Goal: Task Accomplishment & Management: Manage account settings

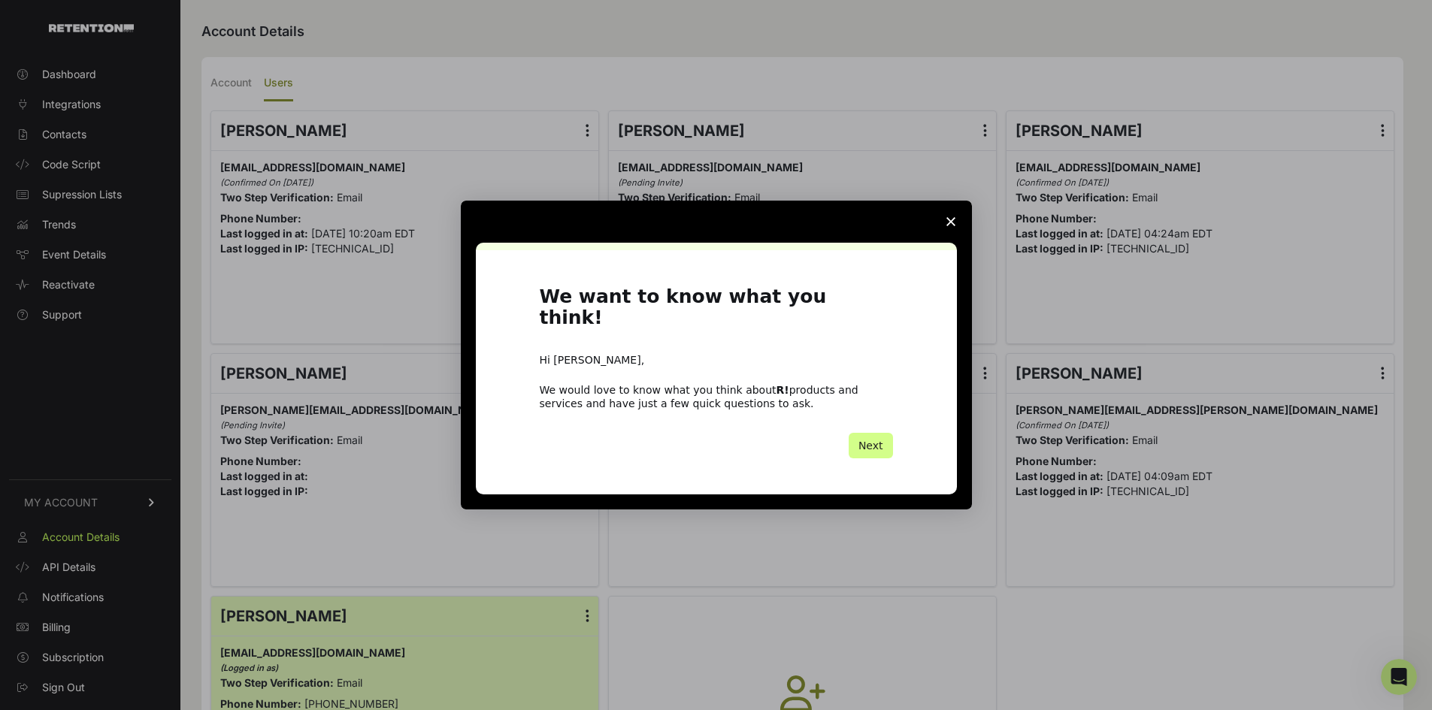
click at [950, 226] on icon "Close survey" at bounding box center [951, 221] width 9 height 9
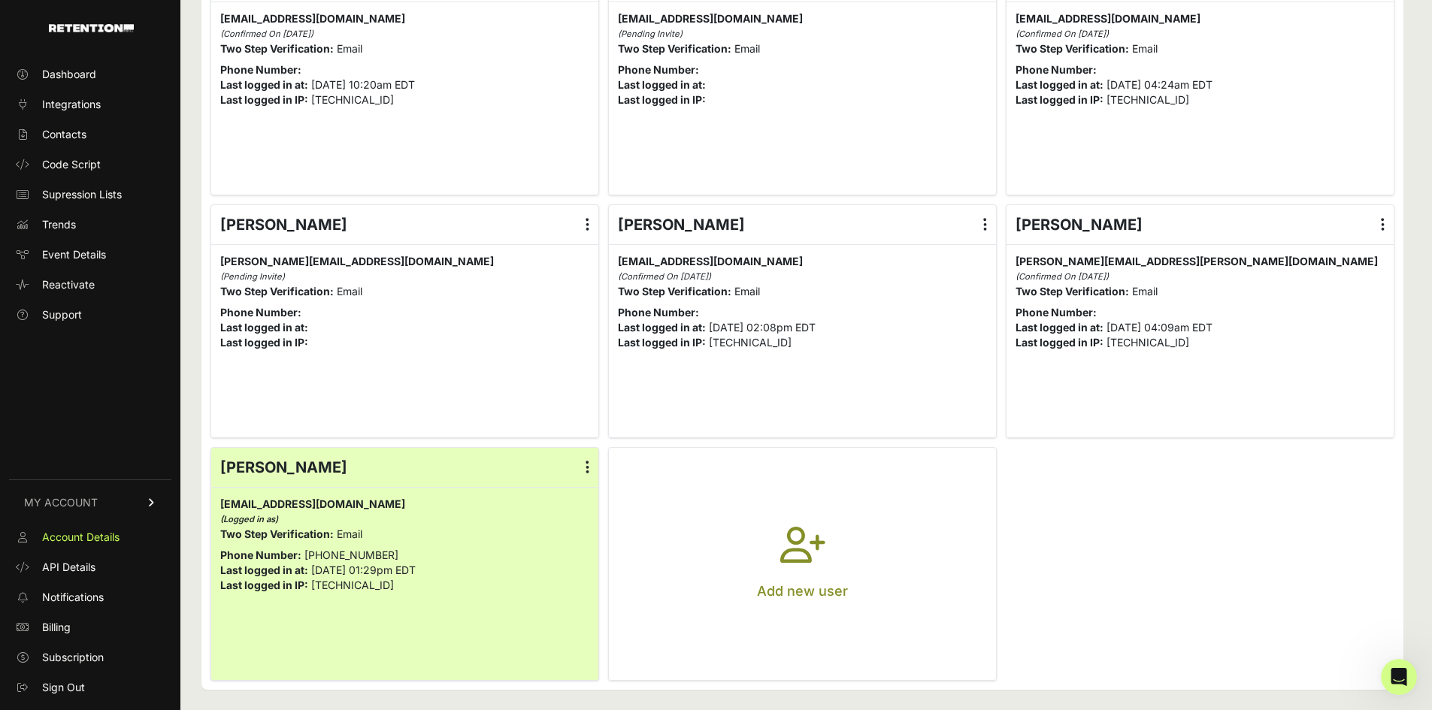
scroll to position [150, 0]
click at [987, 223] on icon at bounding box center [985, 223] width 4 height 15
click at [0, 0] on input "radio" at bounding box center [0, 0] width 0 height 0
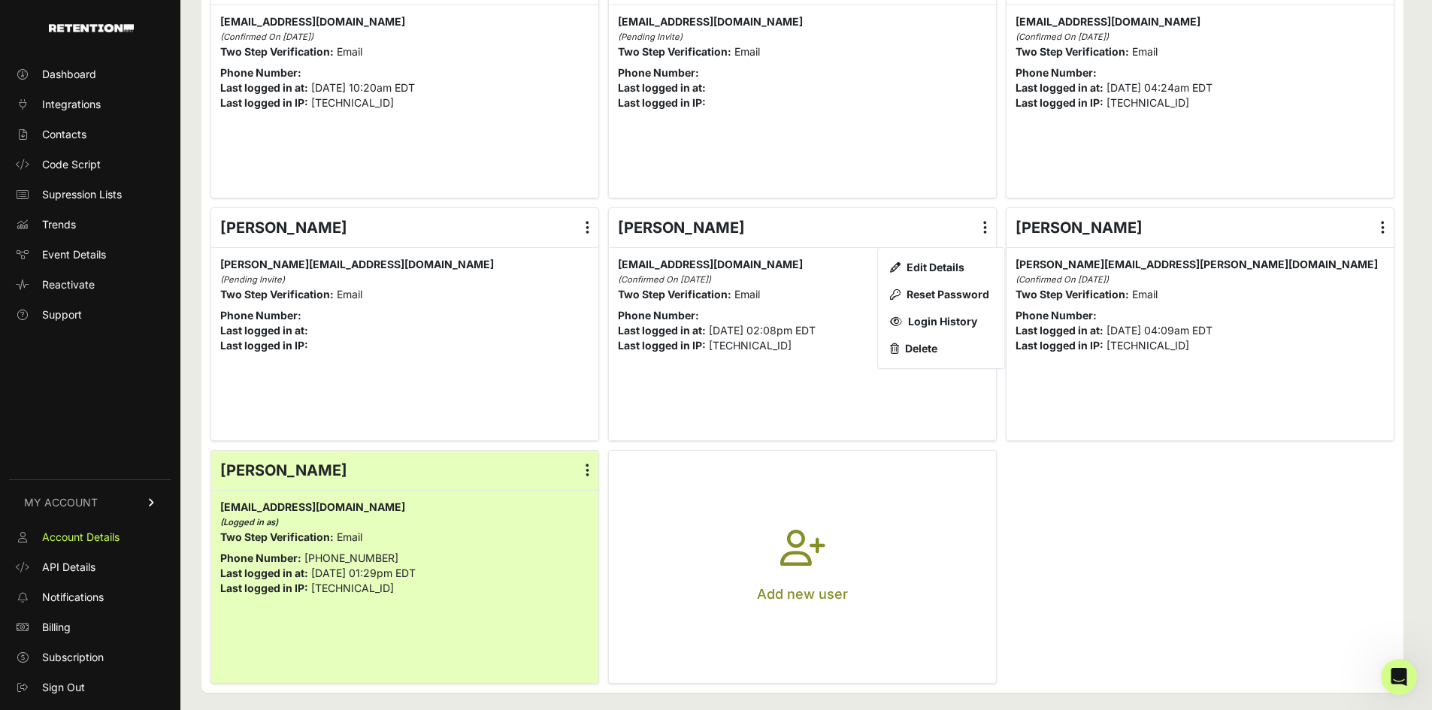
scroll to position [0, 0]
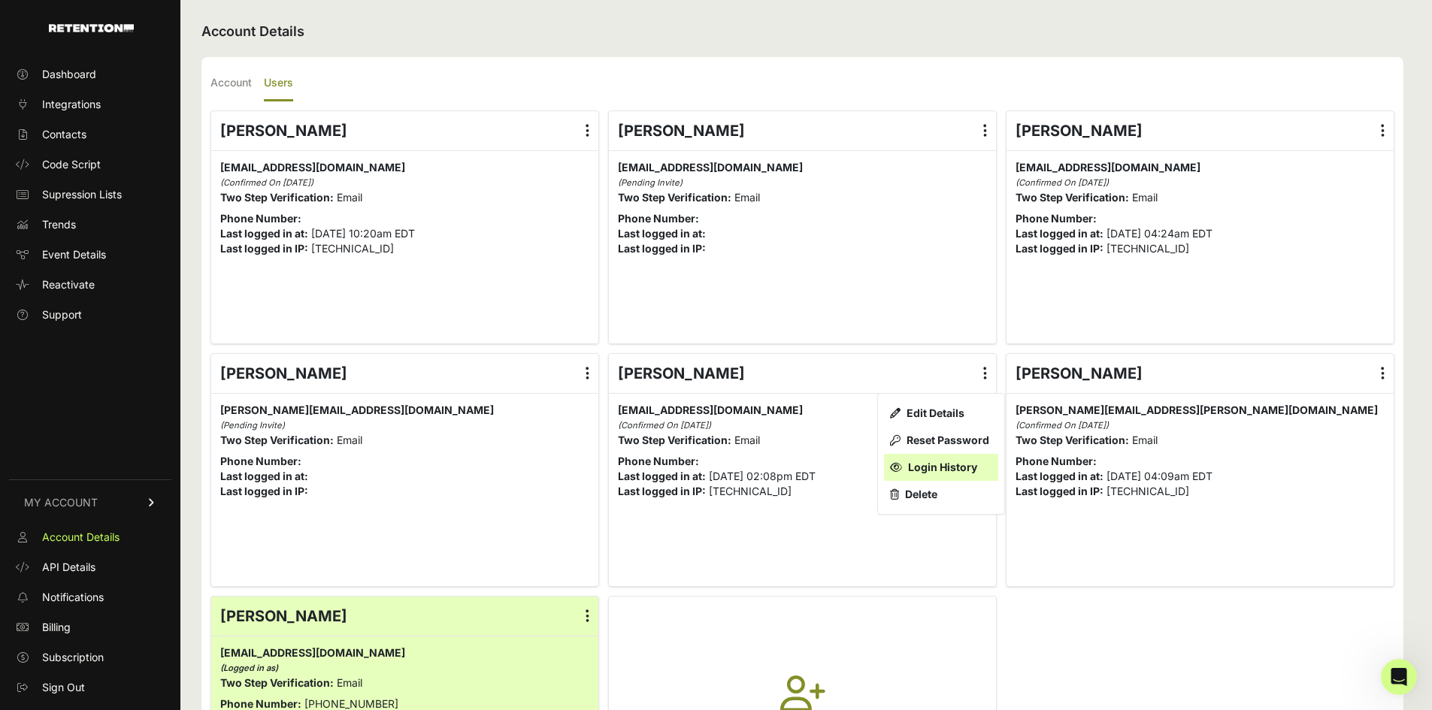
click at [959, 467] on link "Login History" at bounding box center [941, 467] width 114 height 27
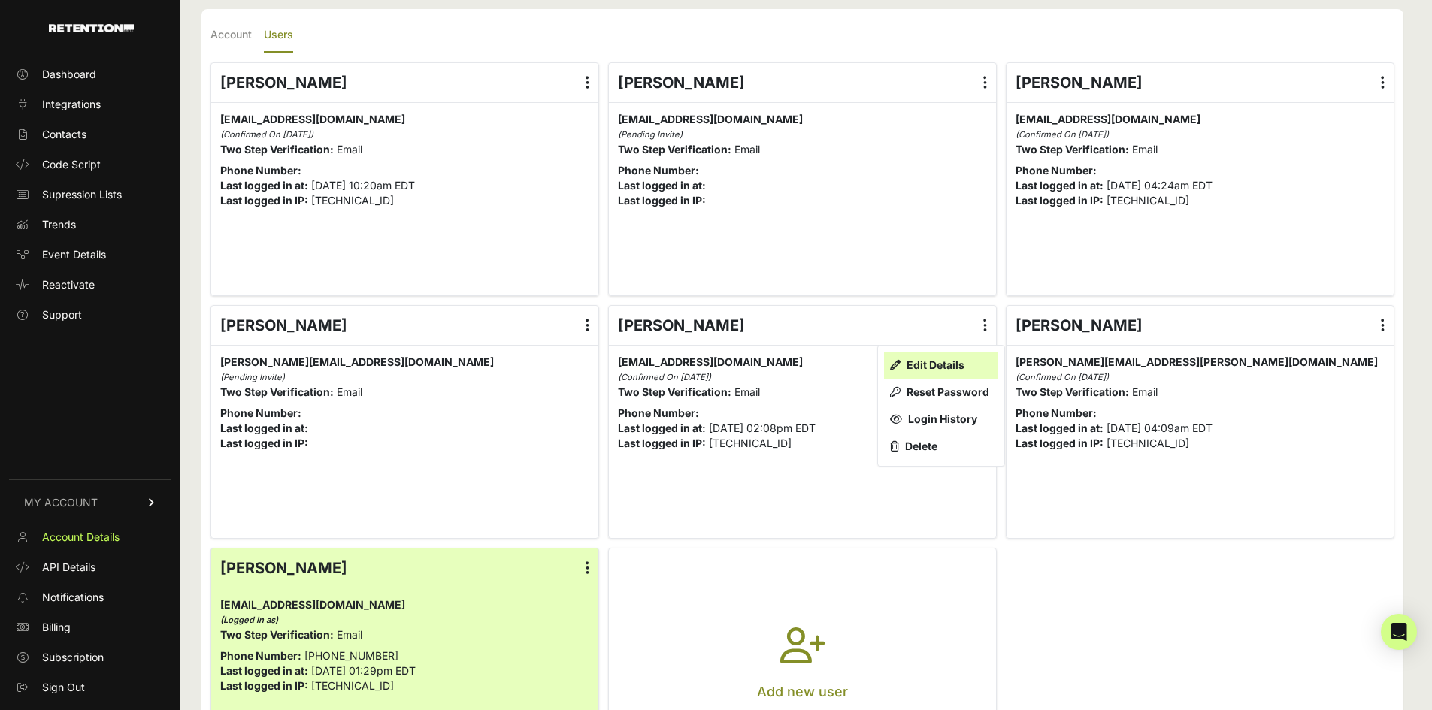
scroll to position [75, 0]
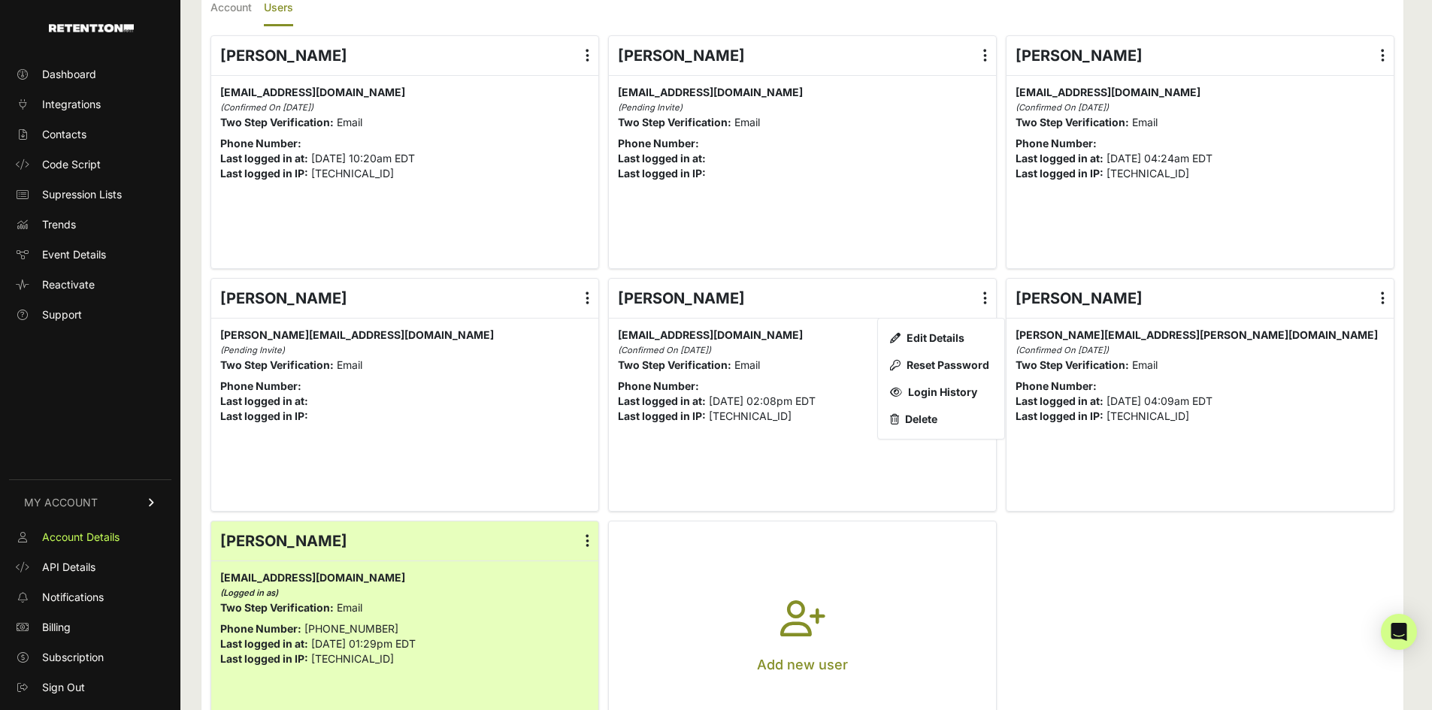
click at [987, 297] on icon at bounding box center [985, 298] width 4 height 15
click at [0, 0] on input "radio" at bounding box center [0, 0] width 0 height 0
click at [947, 425] on link "Delete" at bounding box center [941, 419] width 114 height 27
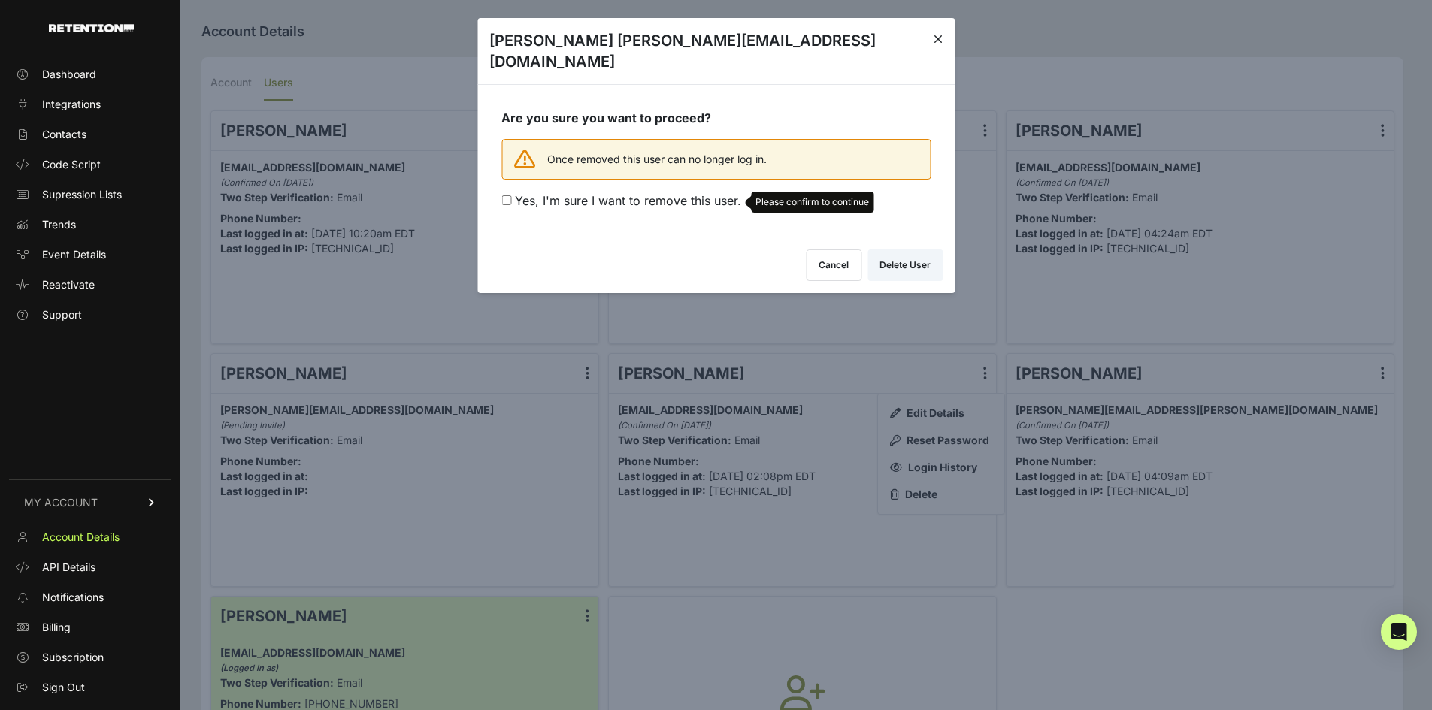
click at [576, 193] on span "Yes, I'm sure I want to remove this user." at bounding box center [628, 200] width 226 height 15
click at [511, 195] on input "Yes, I'm sure I want to remove this user. Please confirm to continue" at bounding box center [506, 200] width 10 height 10
checkbox input "true"
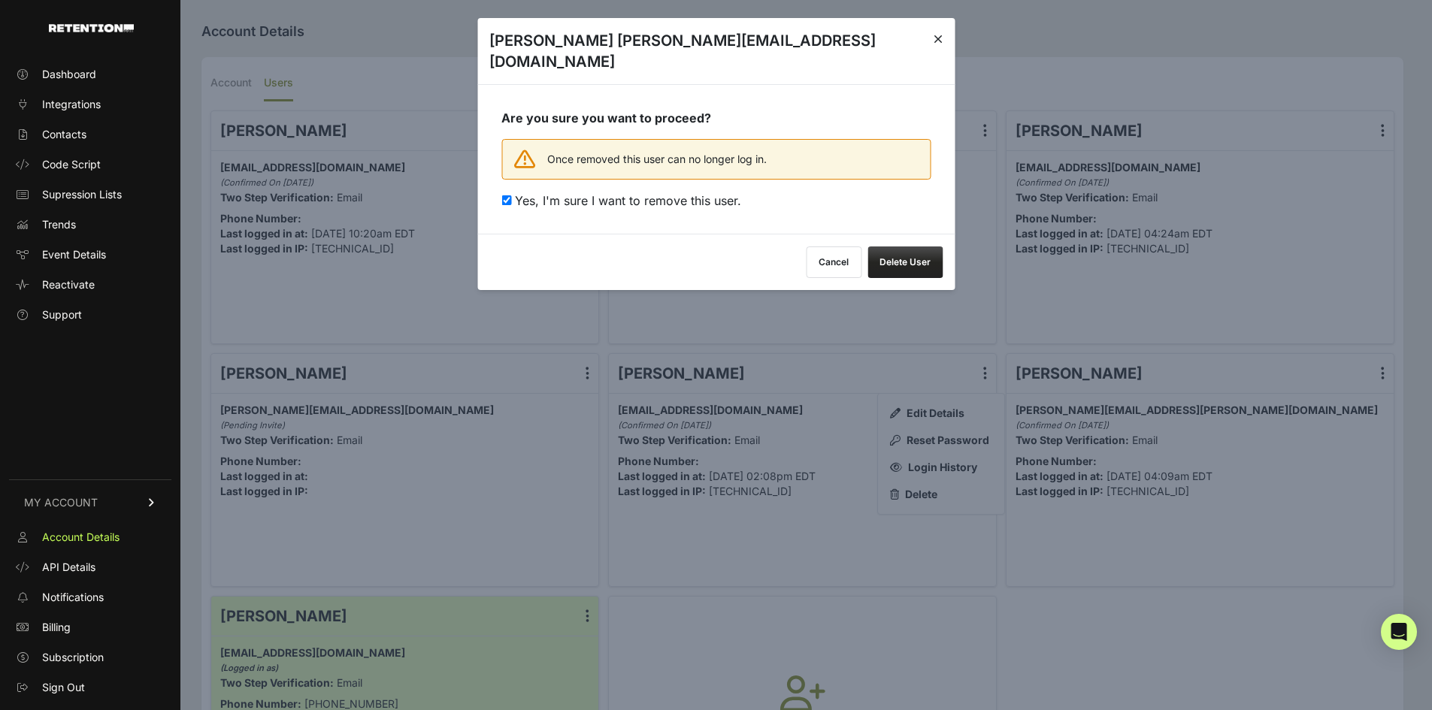
drag, startPoint x: 916, startPoint y: 242, endPoint x: 912, endPoint y: 179, distance: 63.3
click at [912, 179] on div "Delete mward@gabrielny.com Are you sure you want to proceed? Once removed this …" at bounding box center [715, 154] width 477 height 272
click at [898, 247] on button "Delete User" at bounding box center [905, 263] width 75 height 32
